Goal: Find contact information: Find contact information

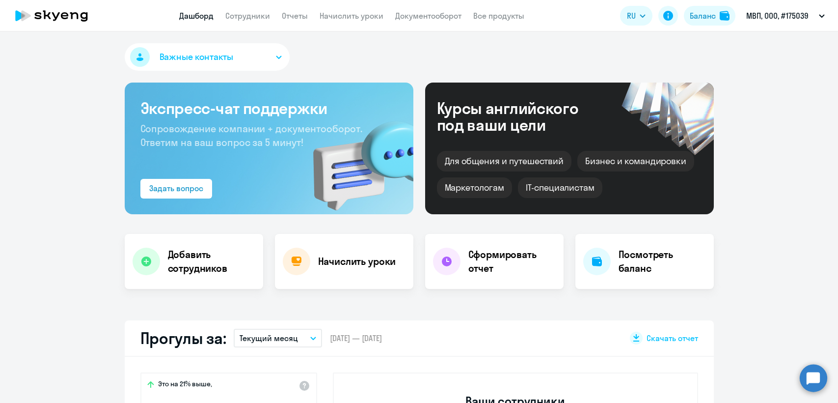
click at [244, 14] on link "Сотрудники" at bounding box center [247, 16] width 45 height 10
select select "30"
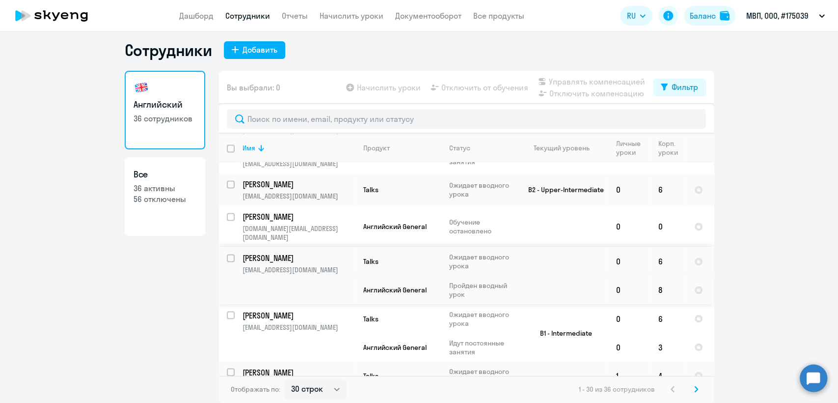
scroll to position [1095, 0]
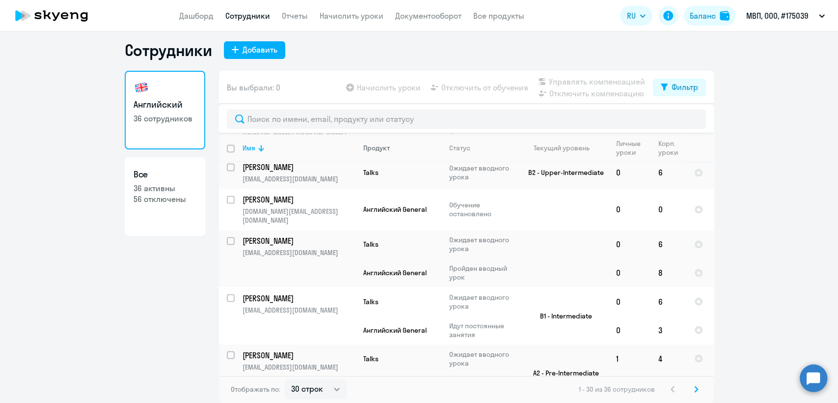
click at [367, 152] on th "Продукт" at bounding box center [399, 148] width 86 height 28
click at [370, 148] on div "Продукт" at bounding box center [376, 147] width 27 height 9
click at [377, 146] on div "Продукт" at bounding box center [376, 147] width 27 height 9
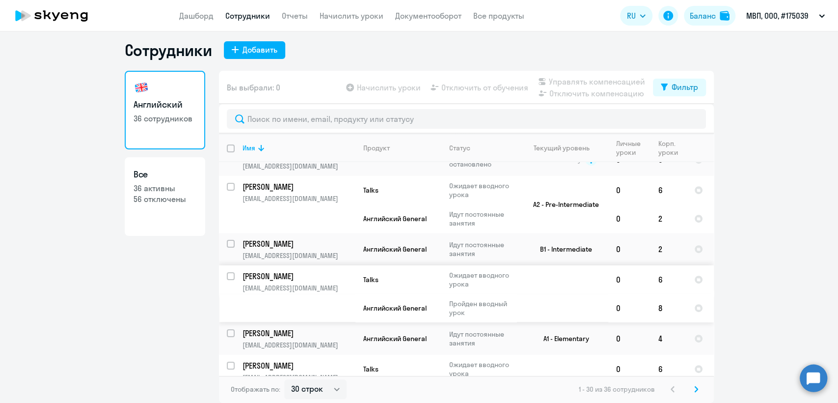
scroll to position [164, 0]
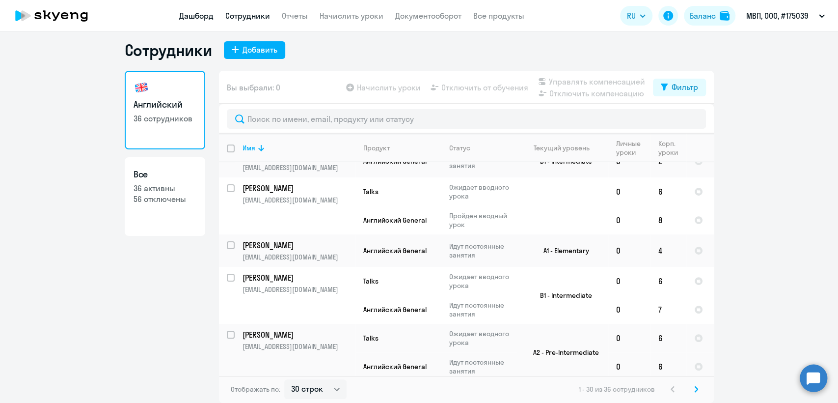
click at [204, 15] on link "Дашборд" at bounding box center [196, 16] width 34 height 10
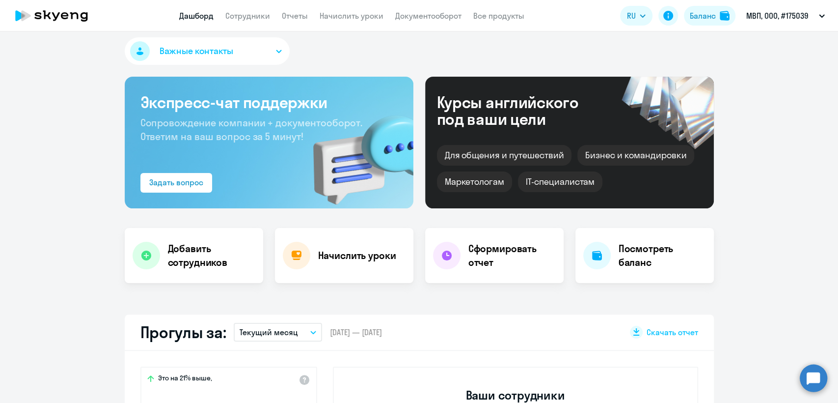
select select "30"
click at [259, 18] on link "Сотрудники" at bounding box center [247, 16] width 45 height 10
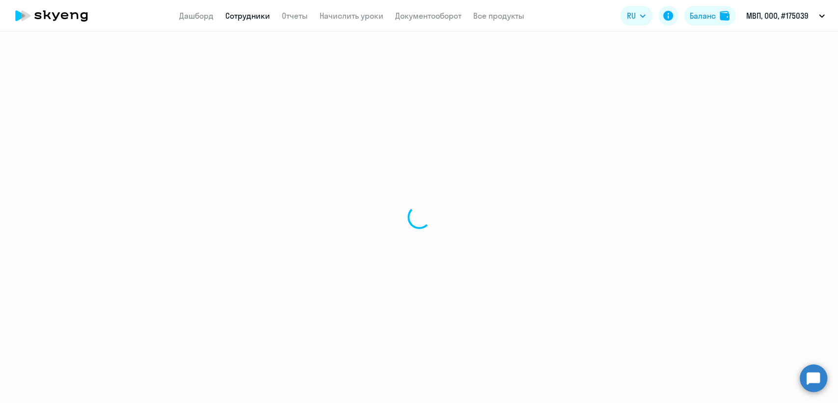
select select "30"
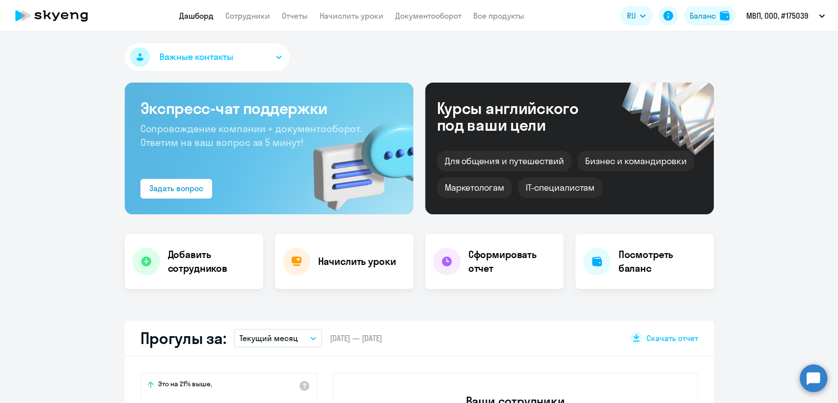
select select "30"
click at [244, 13] on link "Сотрудники" at bounding box center [247, 16] width 45 height 10
select select "30"
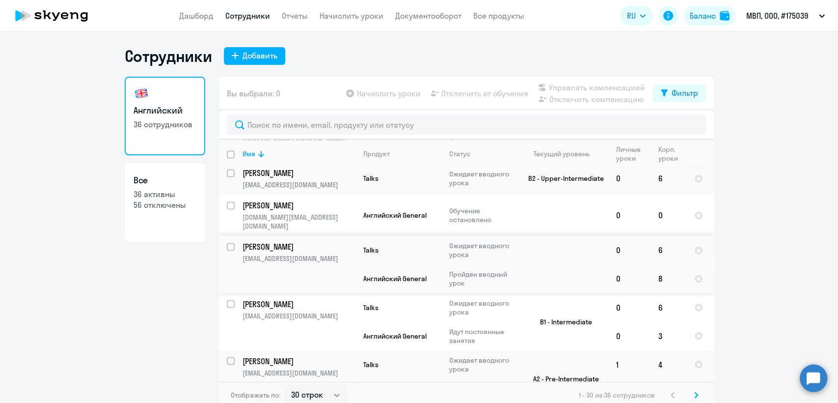
scroll to position [6, 0]
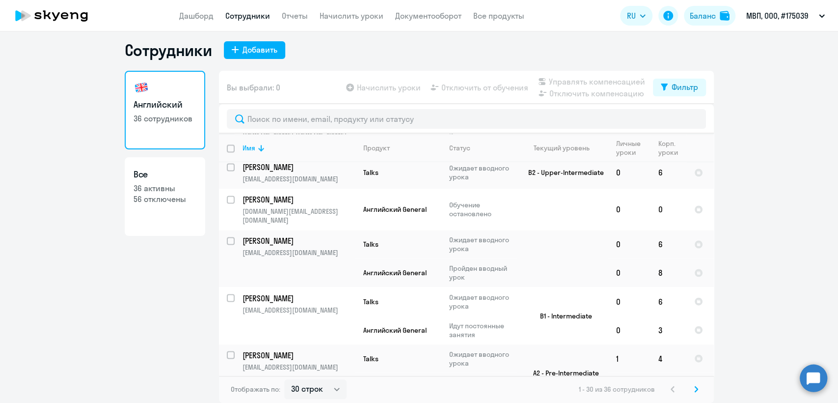
click at [250, 13] on link "Сотрудники" at bounding box center [247, 16] width 45 height 10
click at [188, 191] on p "36 активны" at bounding box center [165, 188] width 63 height 11
select select "30"
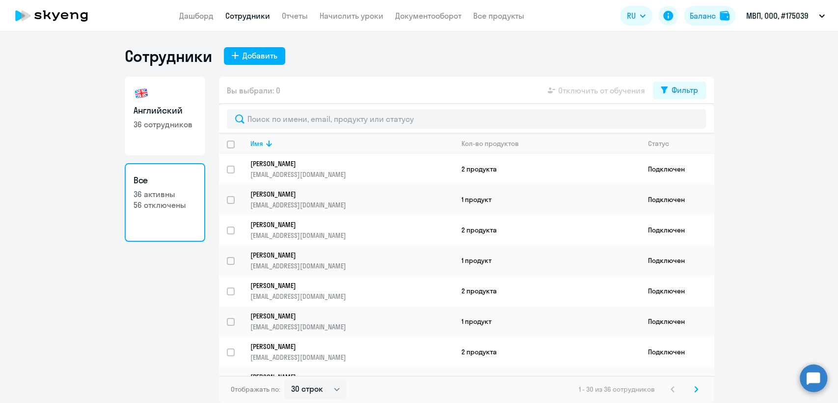
click at [169, 99] on link "Английский 36 сотрудников" at bounding box center [165, 116] width 81 height 79
select select "30"
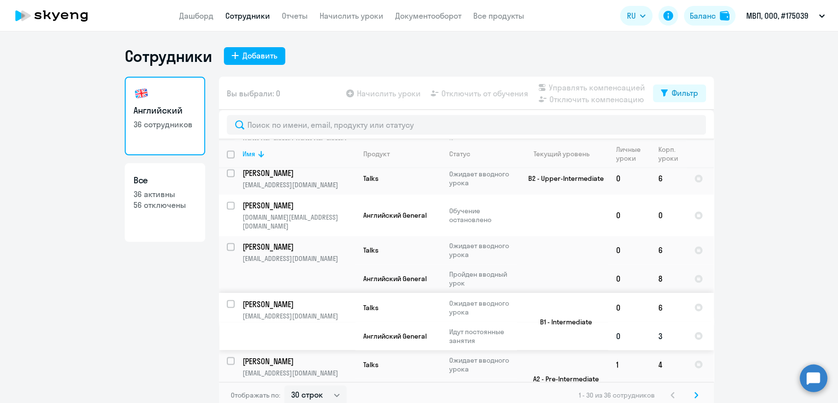
scroll to position [6, 0]
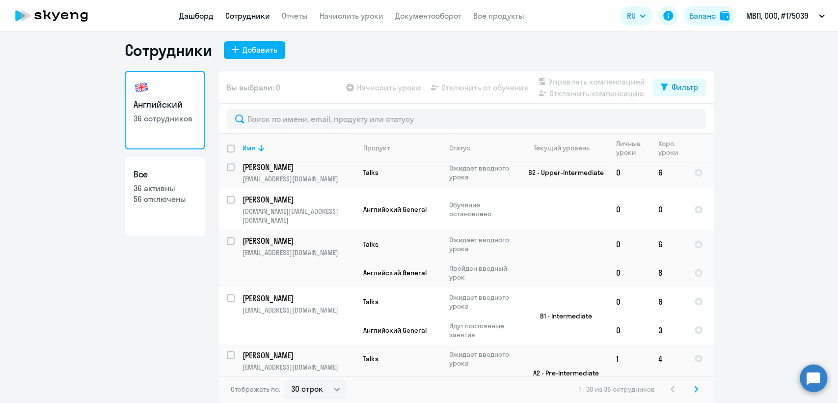
click at [193, 11] on link "Дашборд" at bounding box center [196, 16] width 34 height 10
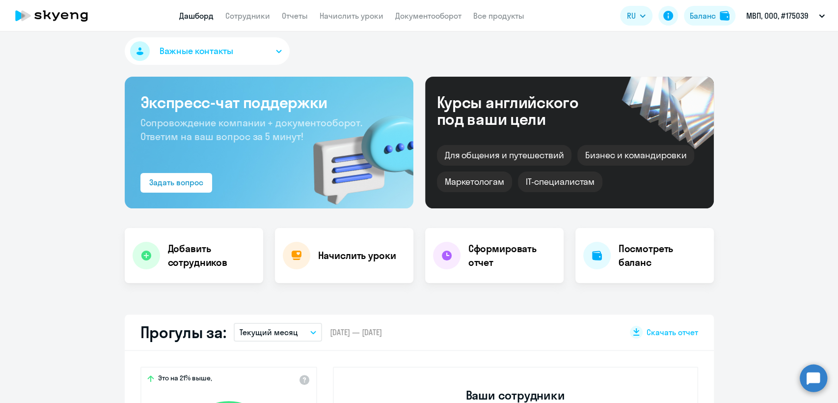
select select "30"
click at [254, 11] on link "Сотрудники" at bounding box center [247, 16] width 45 height 10
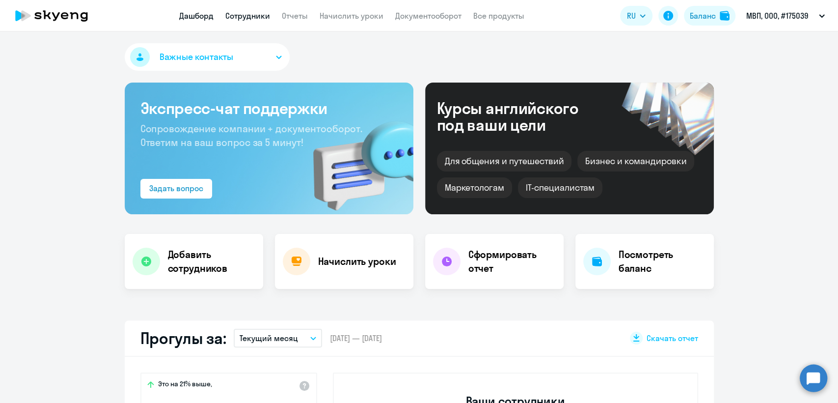
select select "30"
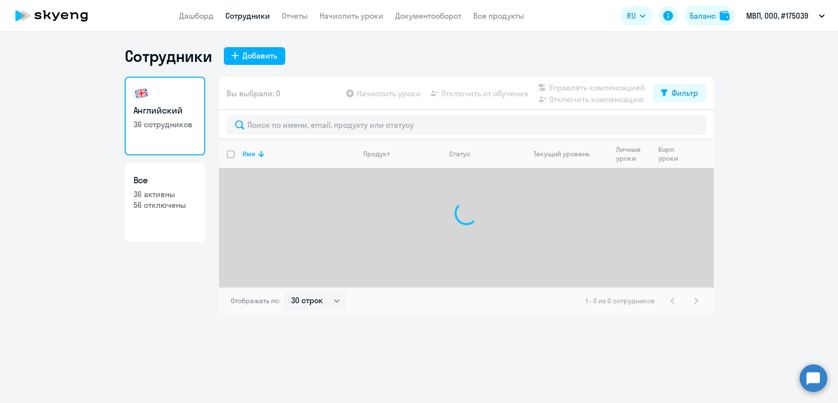
select select "30"
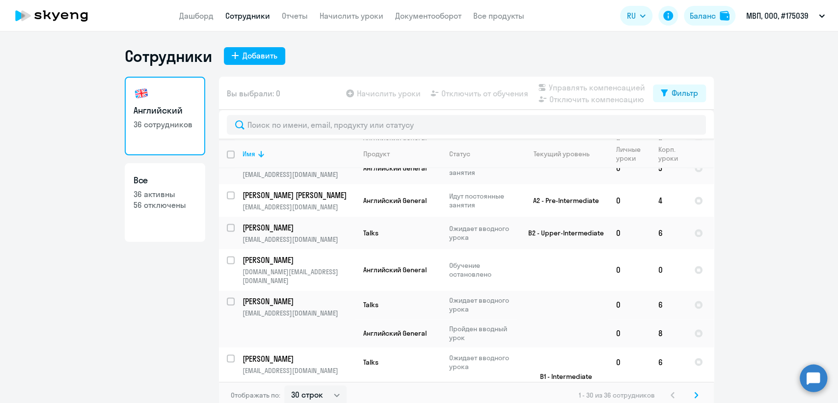
scroll to position [1095, 0]
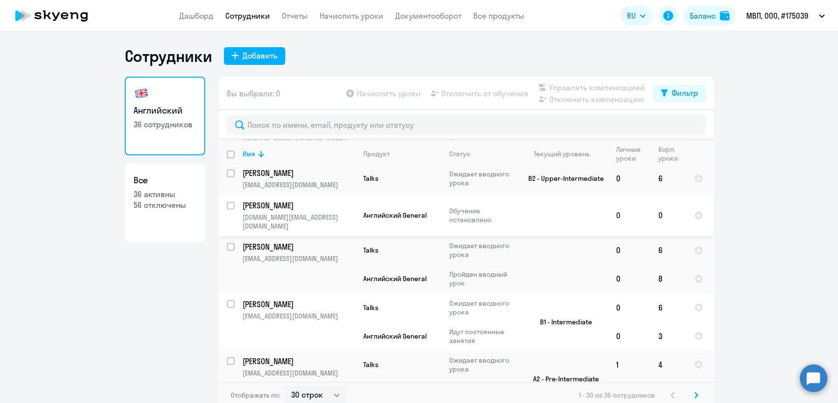
click at [409, 202] on td "Английский General" at bounding box center [399, 214] width 86 height 41
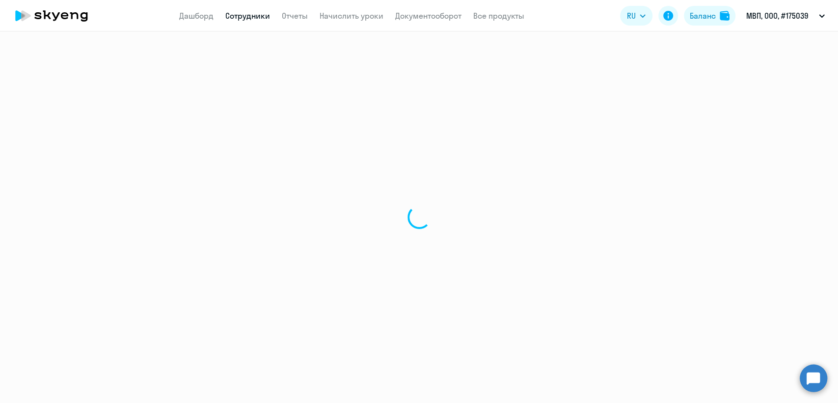
select select "english"
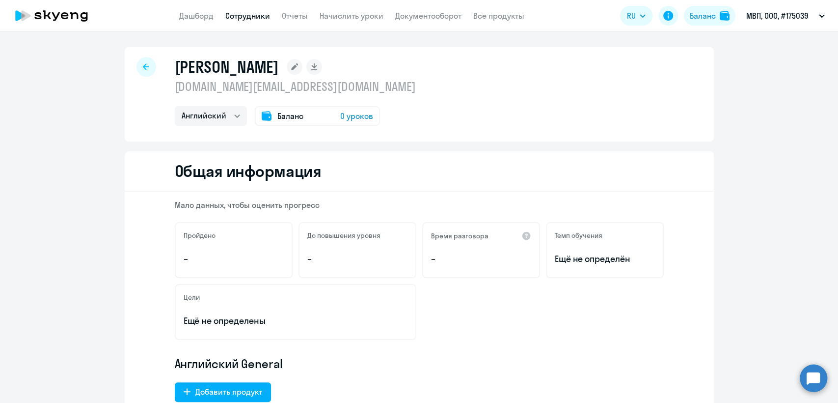
click at [261, 85] on p "[DOMAIN_NAME][EMAIL_ADDRESS][DOMAIN_NAME]" at bounding box center [295, 87] width 241 height 16
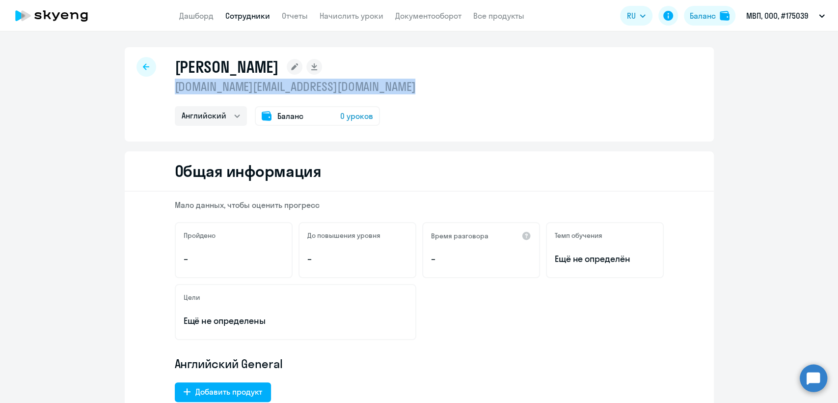
click at [261, 85] on p "[DOMAIN_NAME][EMAIL_ADDRESS][DOMAIN_NAME]" at bounding box center [295, 87] width 241 height 16
copy p "[DOMAIN_NAME][EMAIL_ADDRESS][DOMAIN_NAME]"
click at [258, 18] on link "Сотрудники" at bounding box center [247, 16] width 45 height 10
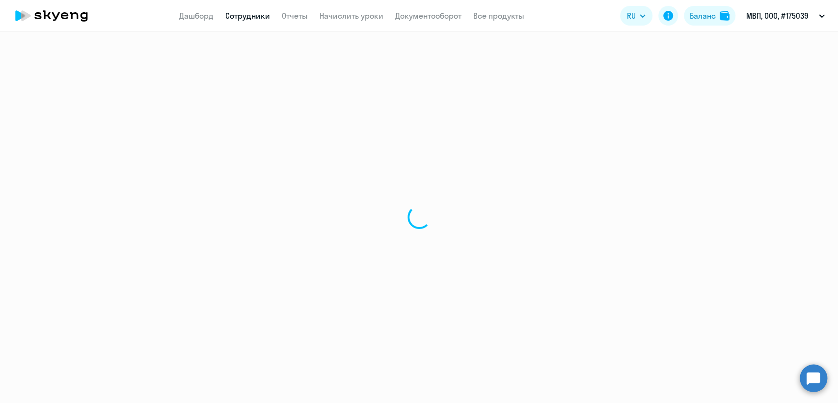
select select "30"
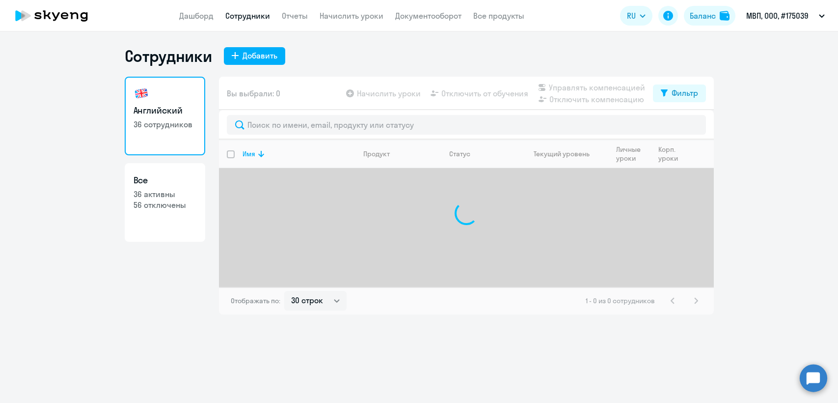
select select "30"
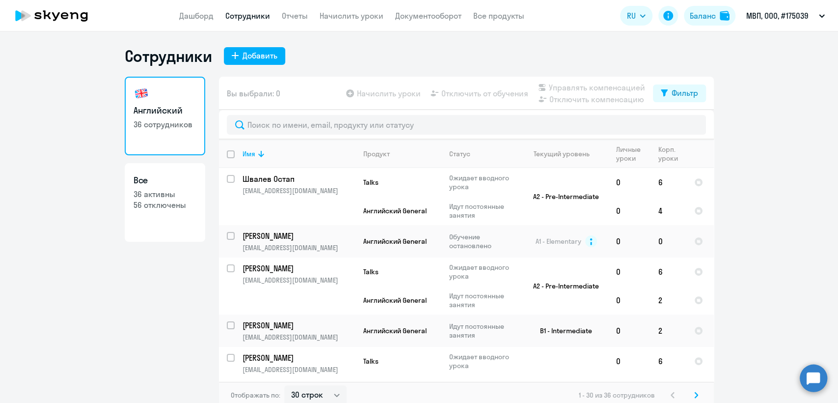
click at [203, 7] on app-header "Дашборд Сотрудники Отчеты Начислить уроки Документооборот Все продукты Дашборд …" at bounding box center [419, 15] width 838 height 31
click at [202, 14] on link "Дашборд" at bounding box center [196, 16] width 34 height 10
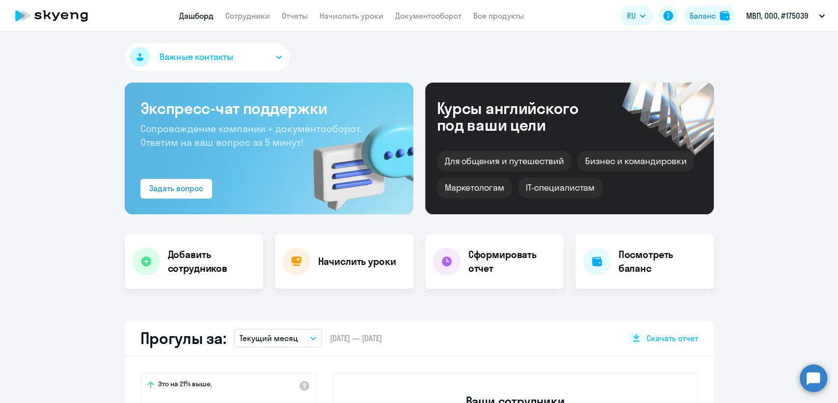
click at [208, 58] on span "Важные контакты" at bounding box center [197, 57] width 74 height 13
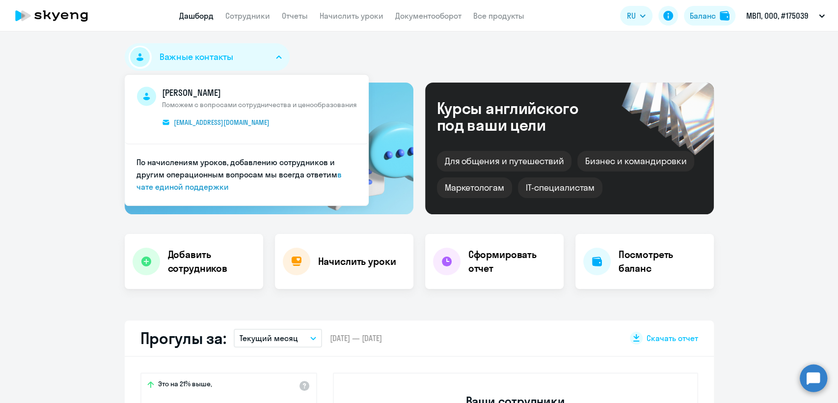
click at [456, 48] on div "Важные контакты [PERSON_NAME] с вопросами сотрудничества и ценообразования [EMA…" at bounding box center [419, 58] width 589 height 31
select select "30"
